Goal: Book appointment/travel/reservation

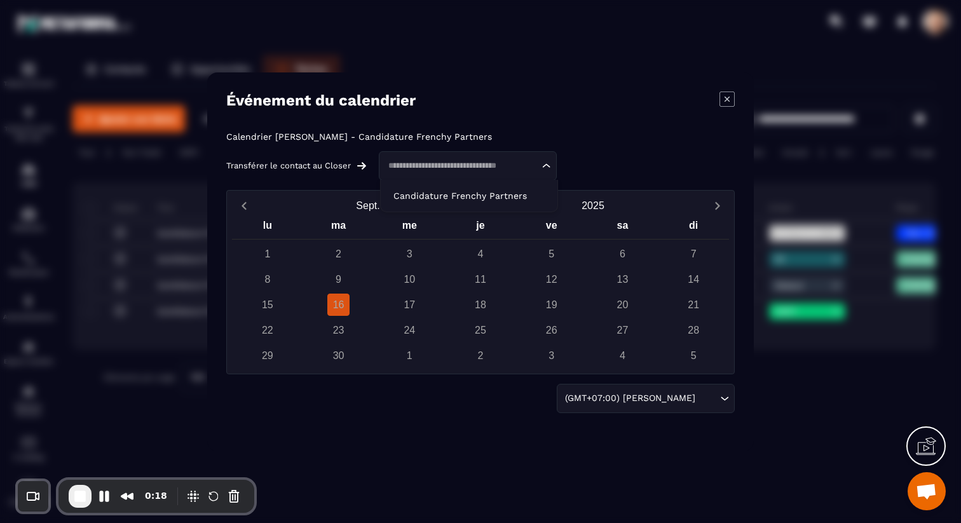
click at [459, 163] on input "Search for option" at bounding box center [461, 165] width 155 height 13
click at [452, 192] on p "Candidature Frenchy Partners" at bounding box center [468, 195] width 151 height 13
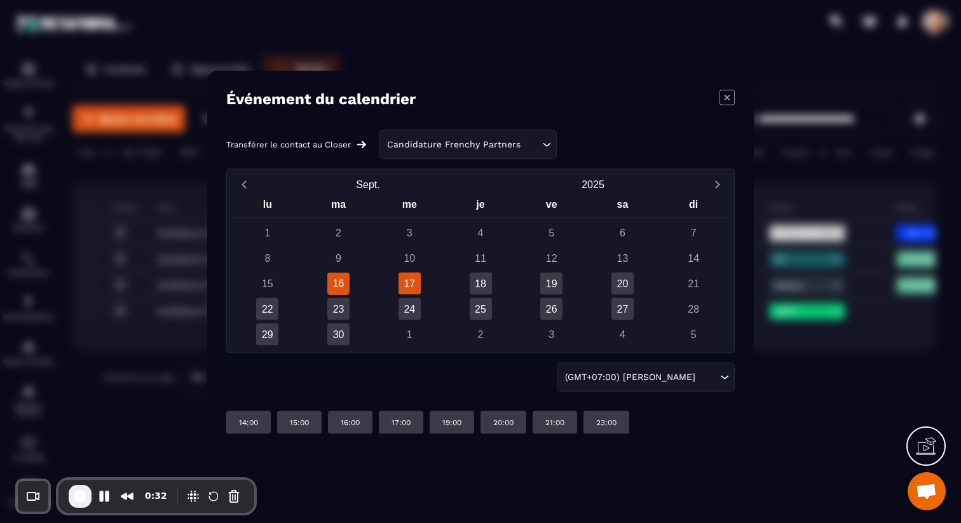
click at [415, 280] on div "17" at bounding box center [409, 283] width 22 height 22
click at [480, 282] on div "18" at bounding box center [481, 283] width 22 height 22
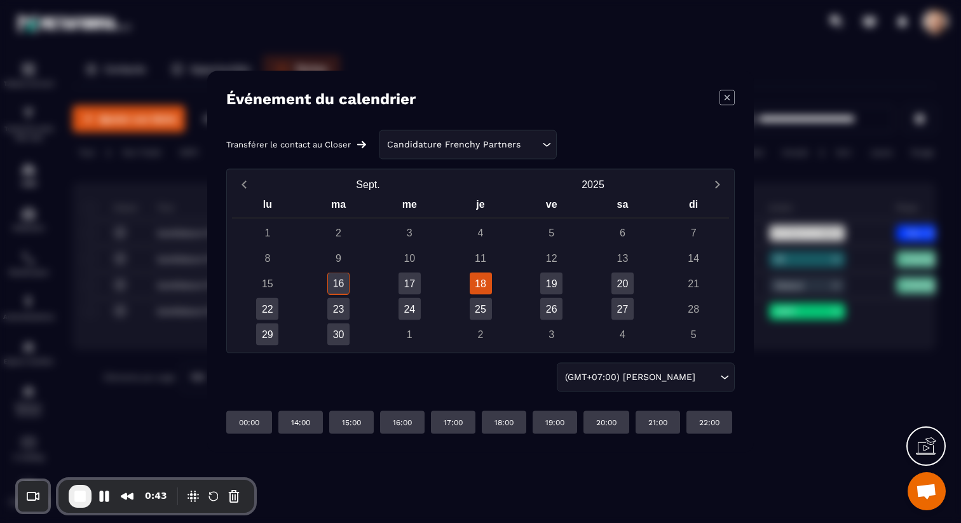
click at [730, 90] on icon "Modal window" at bounding box center [726, 97] width 15 height 15
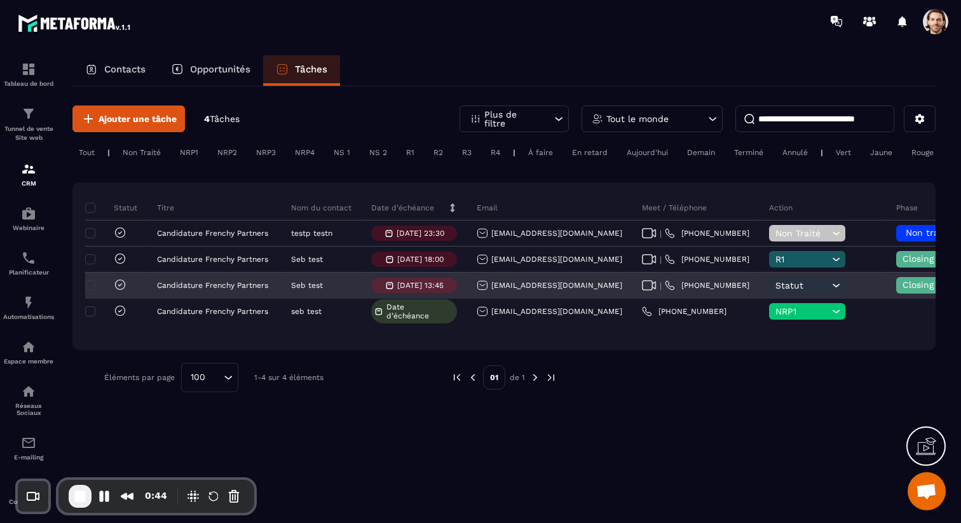
click at [425, 283] on p "[DATE] 13:45" at bounding box center [420, 285] width 46 height 9
